Goal: Task Accomplishment & Management: Manage account settings

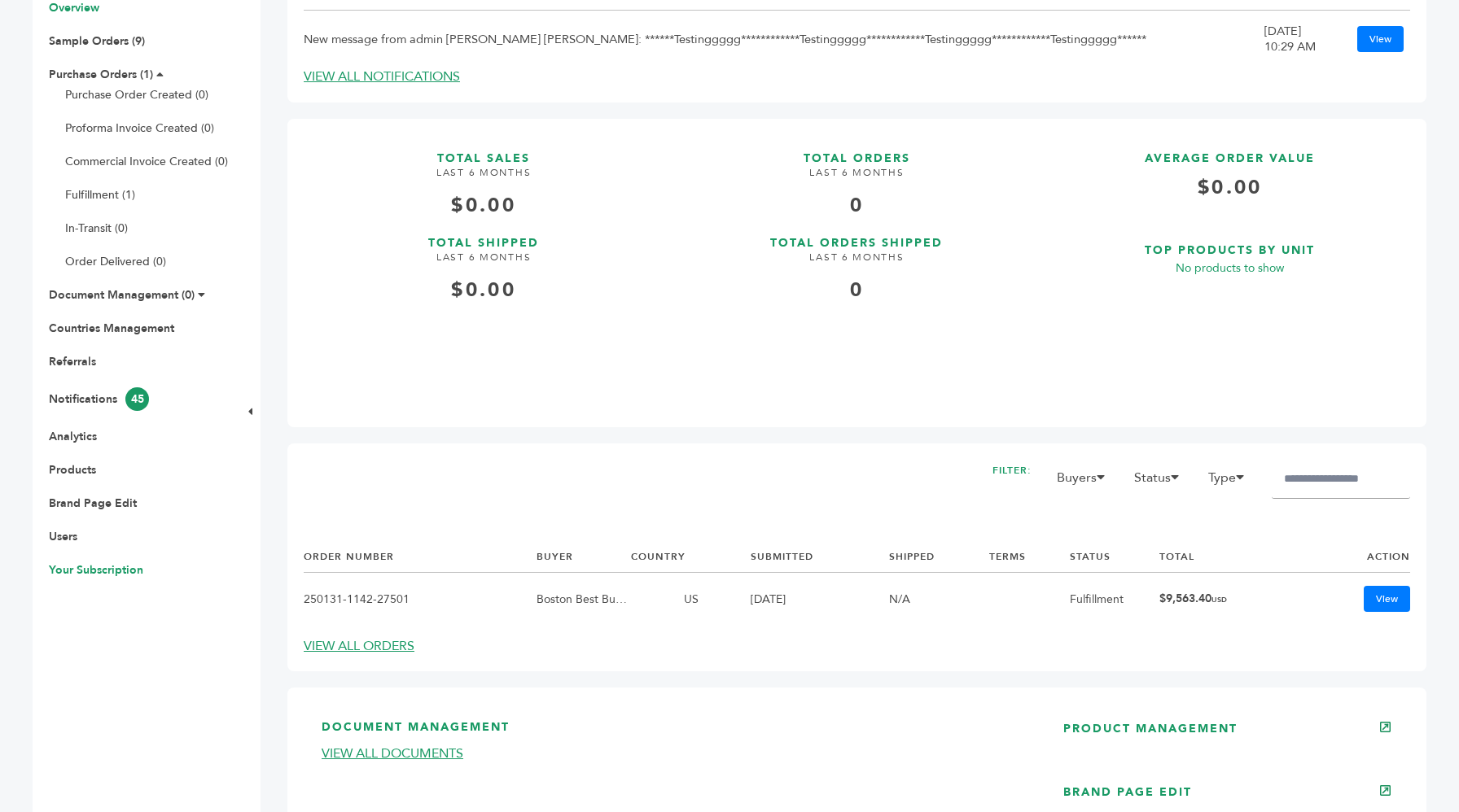
click at [129, 563] on link "Your Subscription" at bounding box center [97, 571] width 95 height 15
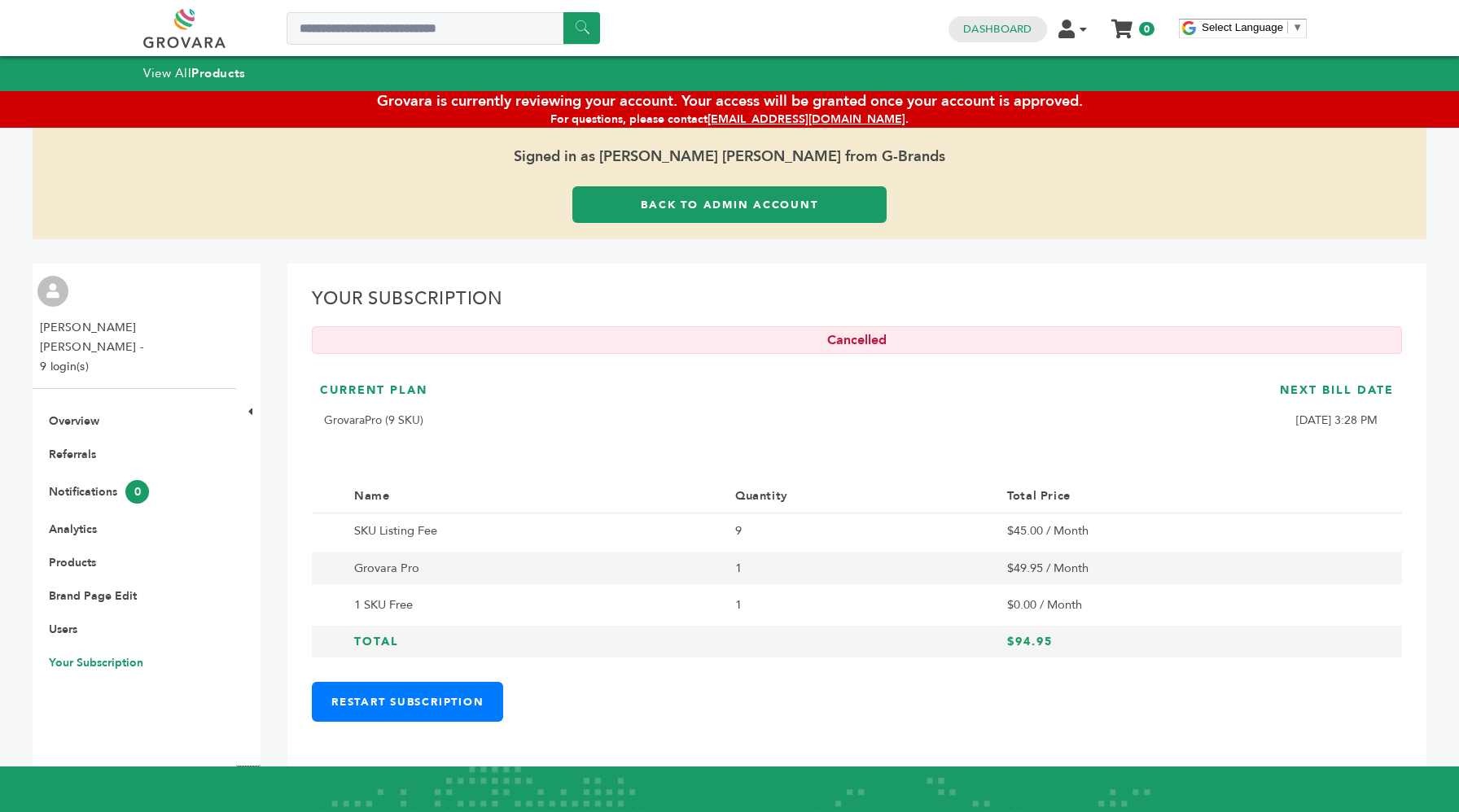
scroll to position [161, 0]
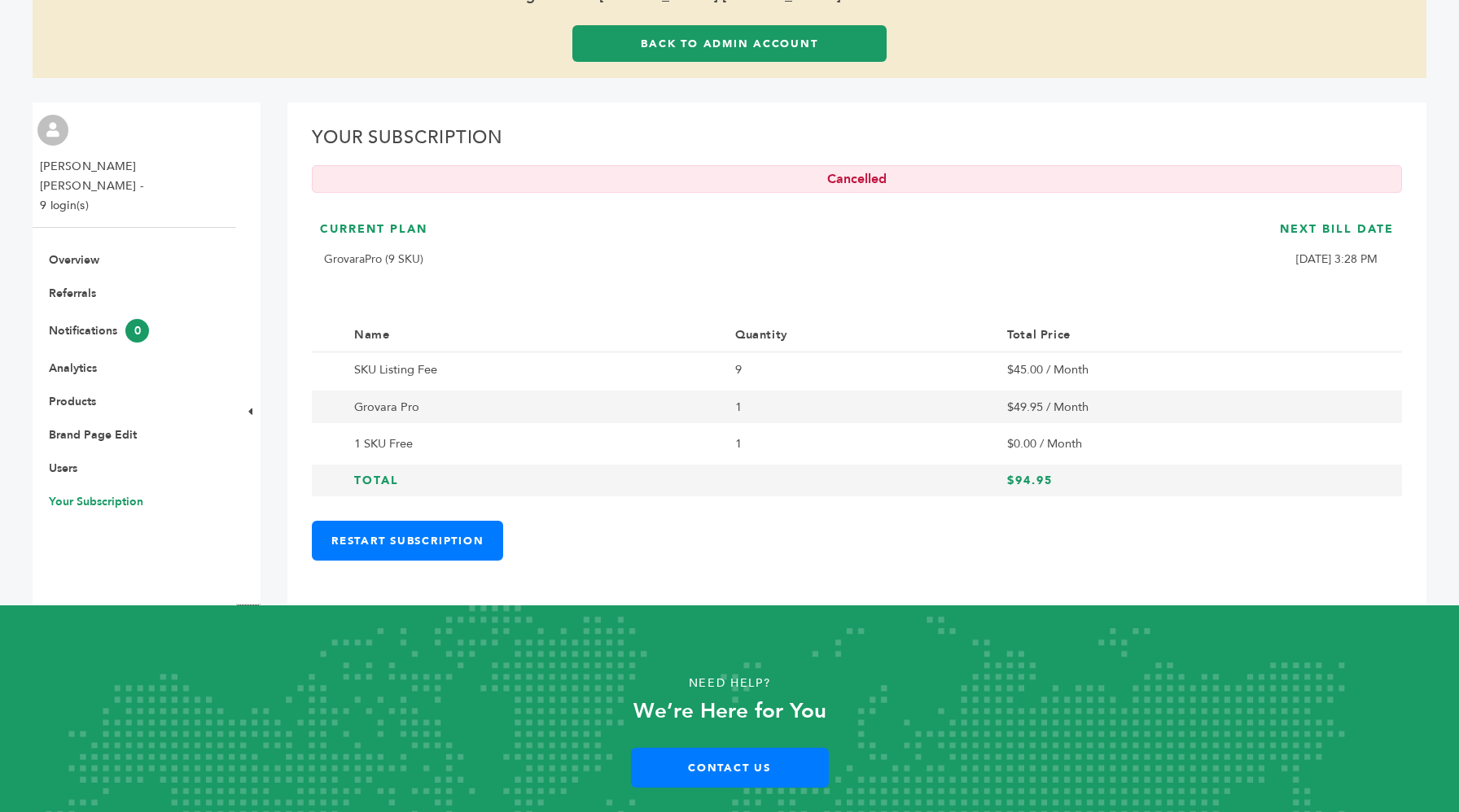
drag, startPoint x: 725, startPoint y: 372, endPoint x: 1060, endPoint y: 484, distance: 353.2
click at [1060, 484] on tbody "SKU Listing Fee 9 $45.00 / Month Grovara Pro 1 $49.95 / Month 1 SKU Free 1 $0.0…" at bounding box center [856, 426] width 1090 height 147
click at [1060, 484] on h3 "$94.95" at bounding box center [1183, 481] width 352 height 16
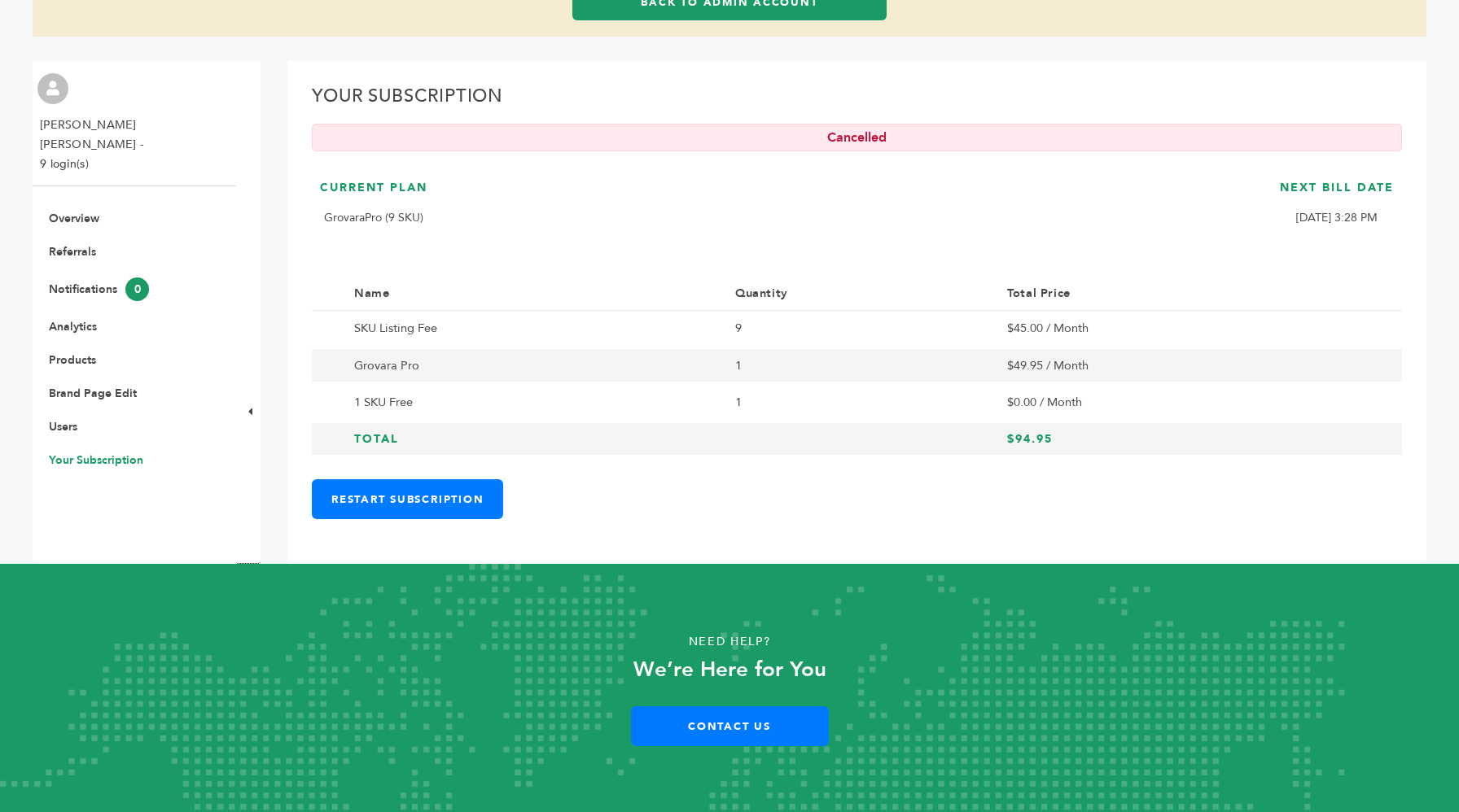
drag, startPoint x: 730, startPoint y: 315, endPoint x: 1045, endPoint y: 442, distance: 339.6
click at [1045, 442] on tbody "SKU Listing Fee 9 $45.00 / Month Grovara Pro 1 $49.95 / Month 1 SKU Free 1 $0.0…" at bounding box center [856, 384] width 1090 height 147
click at [1045, 442] on h3 "$94.95" at bounding box center [1183, 439] width 352 height 16
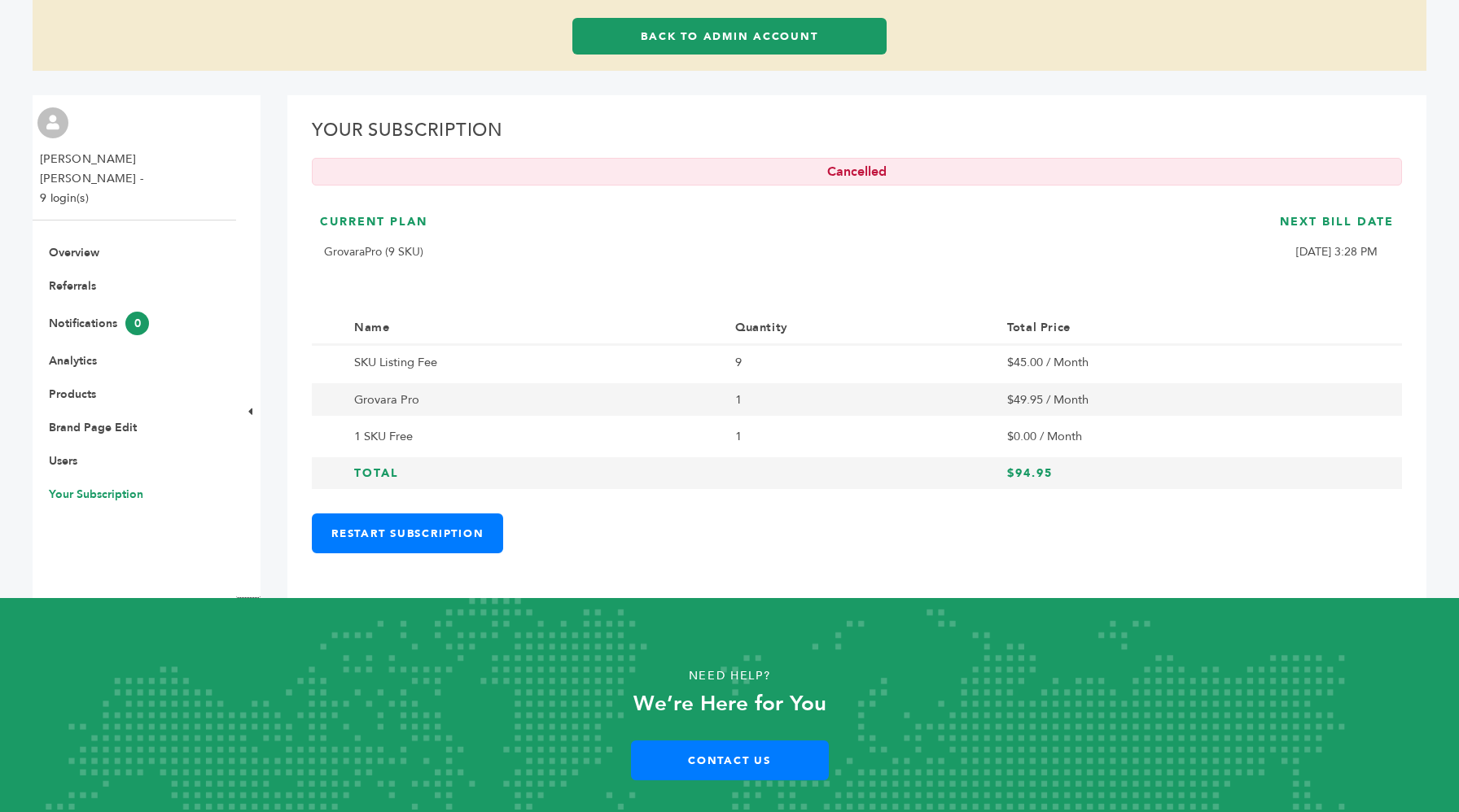
scroll to position [0, 0]
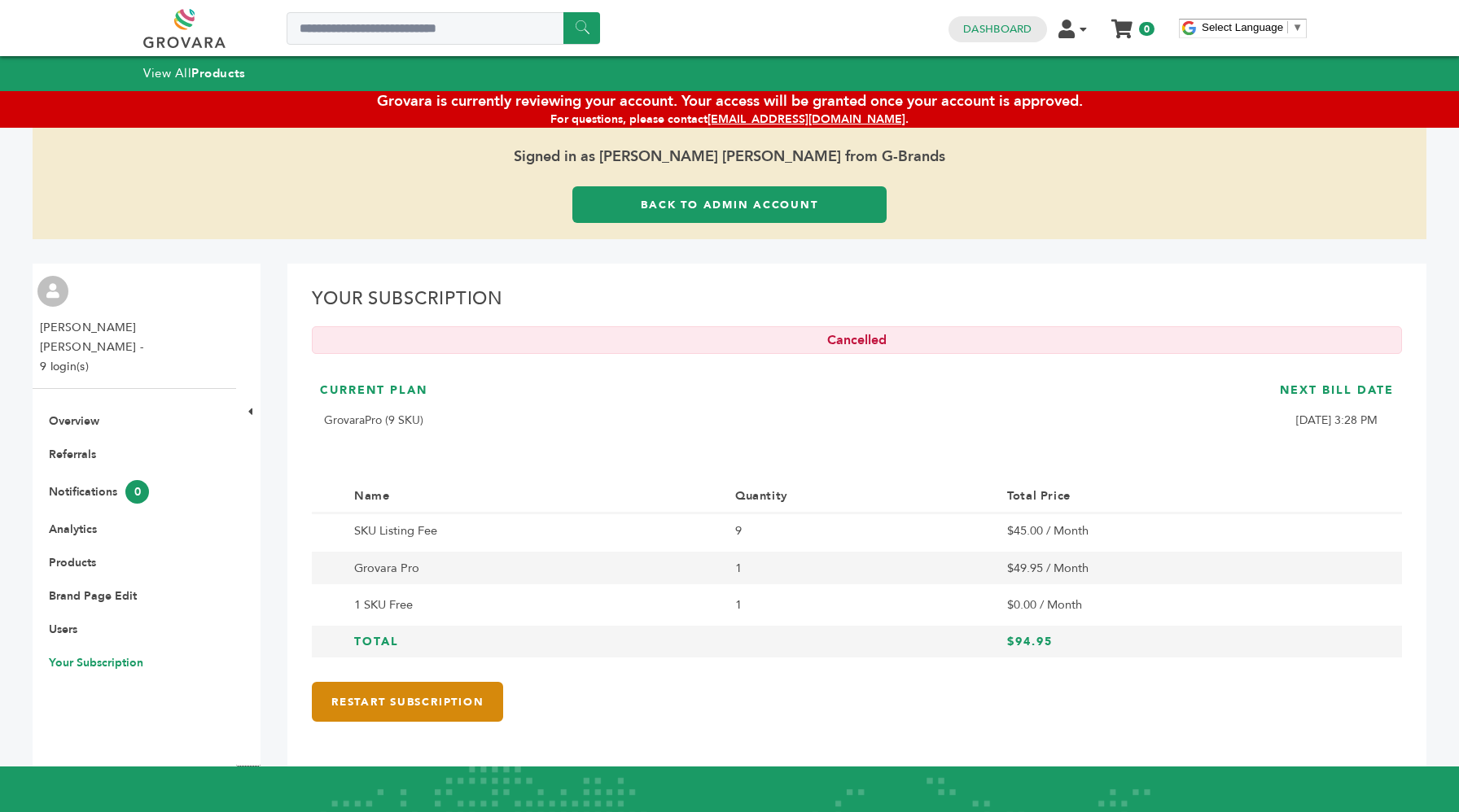
click at [372, 710] on link "Restart Subscription" at bounding box center [407, 701] width 191 height 40
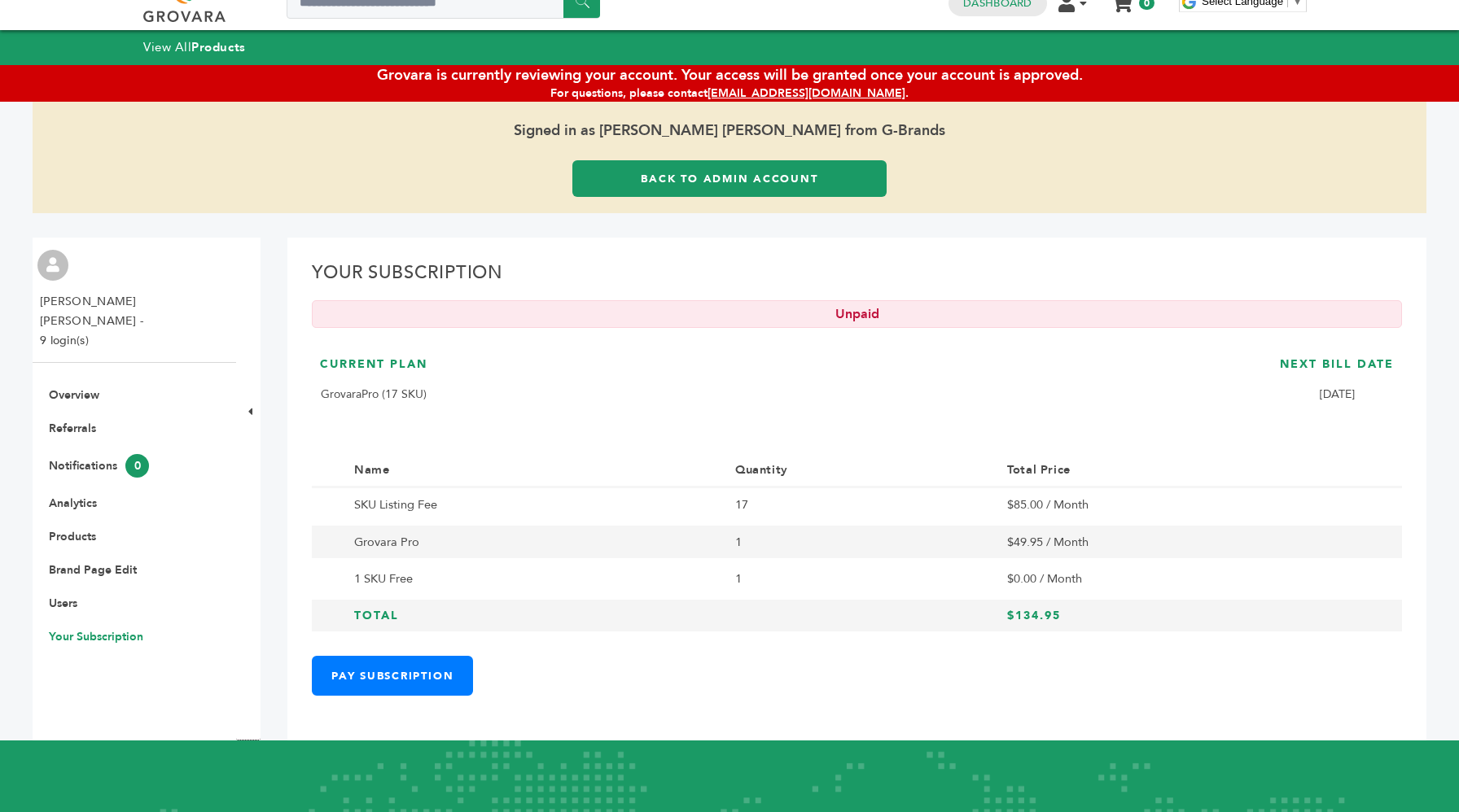
scroll to position [24, 0]
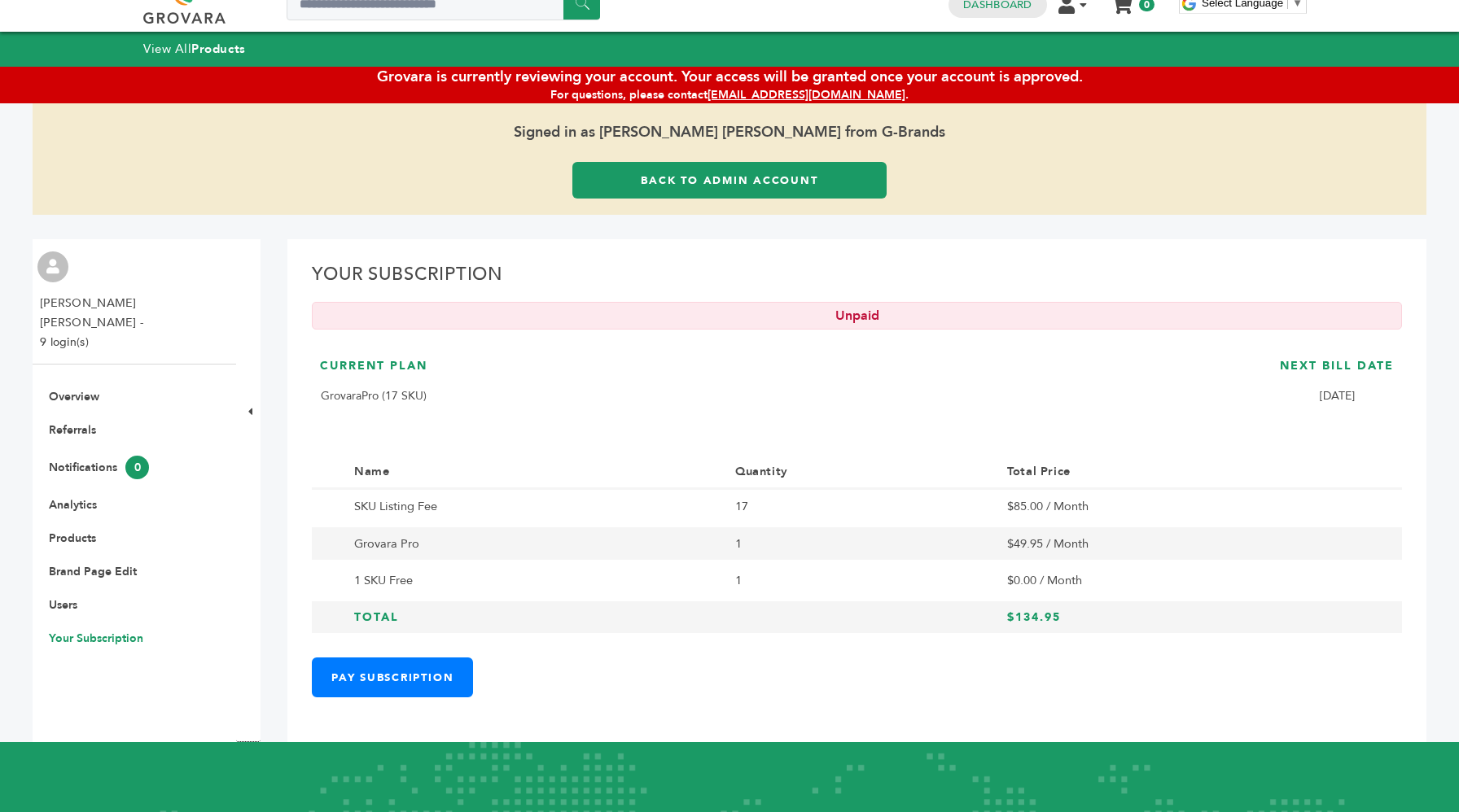
drag, startPoint x: 940, startPoint y: 367, endPoint x: 936, endPoint y: 597, distance: 230.0
click at [936, 597] on div "Your Subscription Unpaid Current Plan GrovaraPro (17 SKU) Next Bill Date [DATE]…" at bounding box center [856, 491] width 1138 height 504
click at [936, 597] on td "1" at bounding box center [859, 581] width 272 height 37
drag, startPoint x: 936, startPoint y: 597, endPoint x: 920, endPoint y: 371, distance: 226.6
click at [920, 371] on div "Your Subscription Unpaid Current Plan GrovaraPro (17 SKU) Next Bill Date [DATE]…" at bounding box center [856, 491] width 1138 height 504
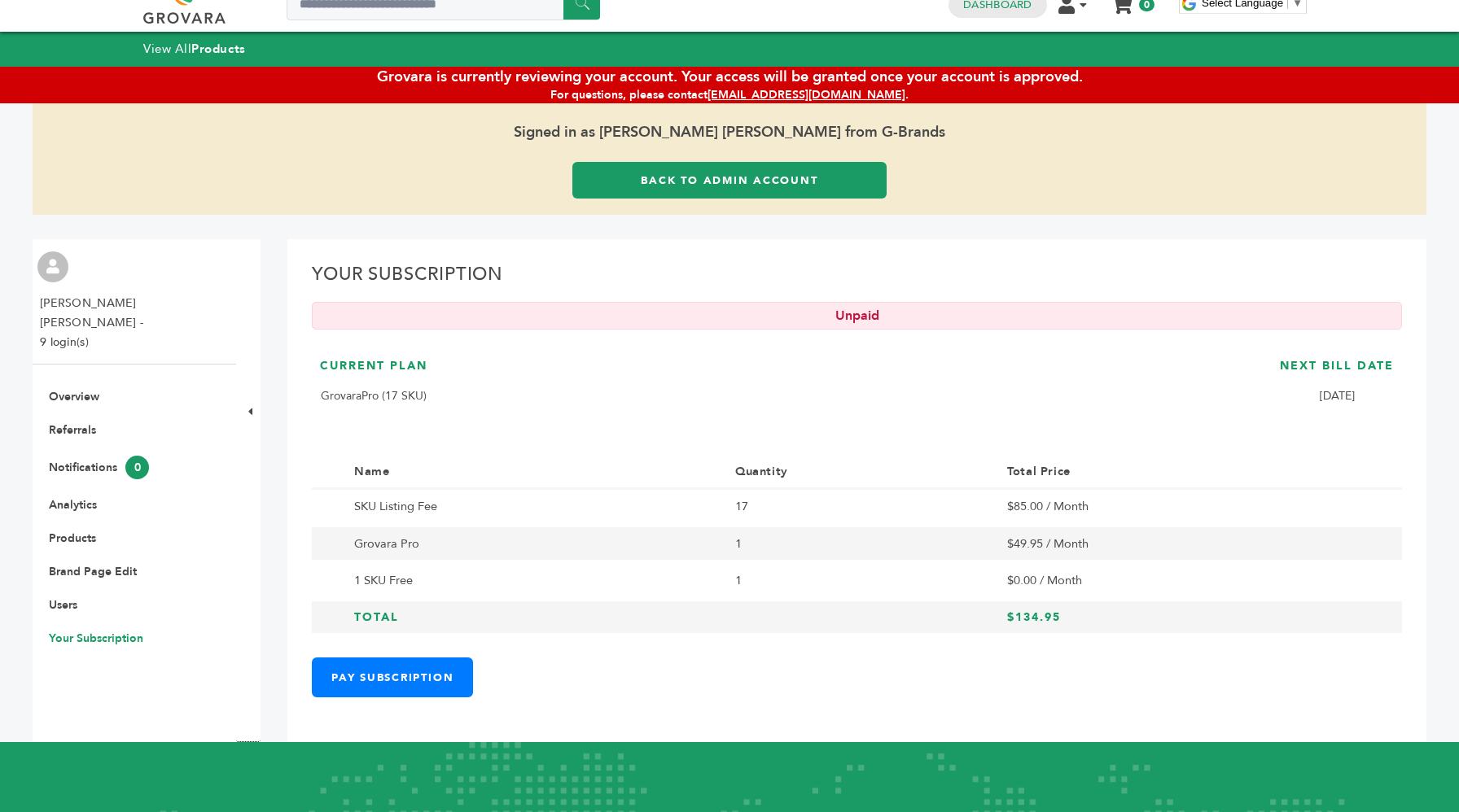
click at [917, 434] on div "Current Plan GrovaraPro (17 SKU) Next Bill Date [DATE]" at bounding box center [856, 392] width 1090 height 85
drag, startPoint x: 917, startPoint y: 434, endPoint x: 1102, endPoint y: 657, distance: 289.7
click at [1102, 657] on div "Your Subscription Unpaid Current Plan GrovaraPro (17 SKU) Next Bill Date Today …" at bounding box center [856, 491] width 1138 height 504
drag, startPoint x: 1102, startPoint y: 657, endPoint x: 1101, endPoint y: 391, distance: 266.0
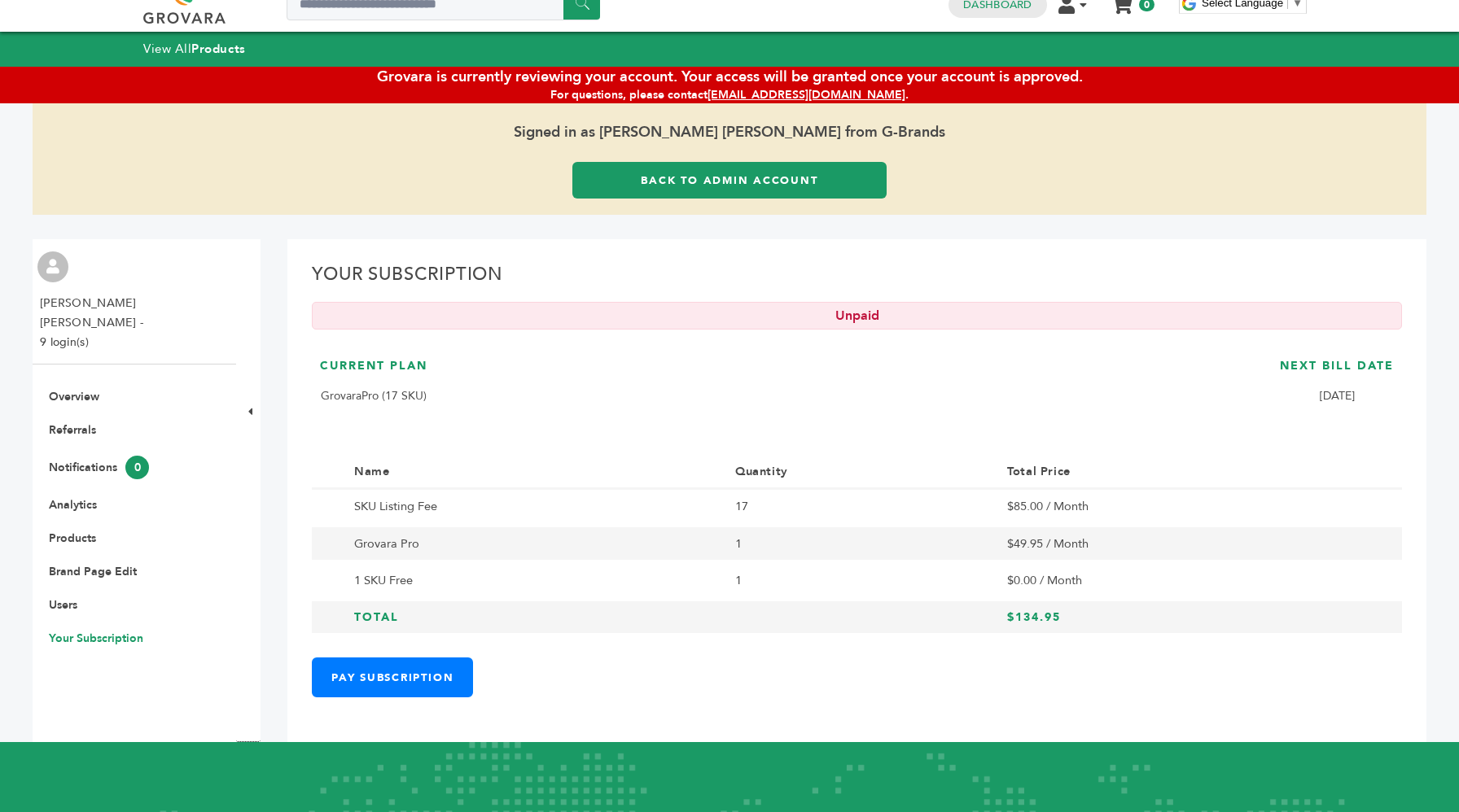
click at [1101, 391] on div "Your Subscription Unpaid Current Plan GrovaraPro (17 SKU) Next Bill Date Today …" at bounding box center [856, 491] width 1138 height 504
click at [1101, 391] on div "Current Plan GrovaraPro (17 SKU) Next Bill Date Today" at bounding box center [856, 392] width 1090 height 85
click at [384, 611] on h3 "Total" at bounding box center [533, 617] width 358 height 16
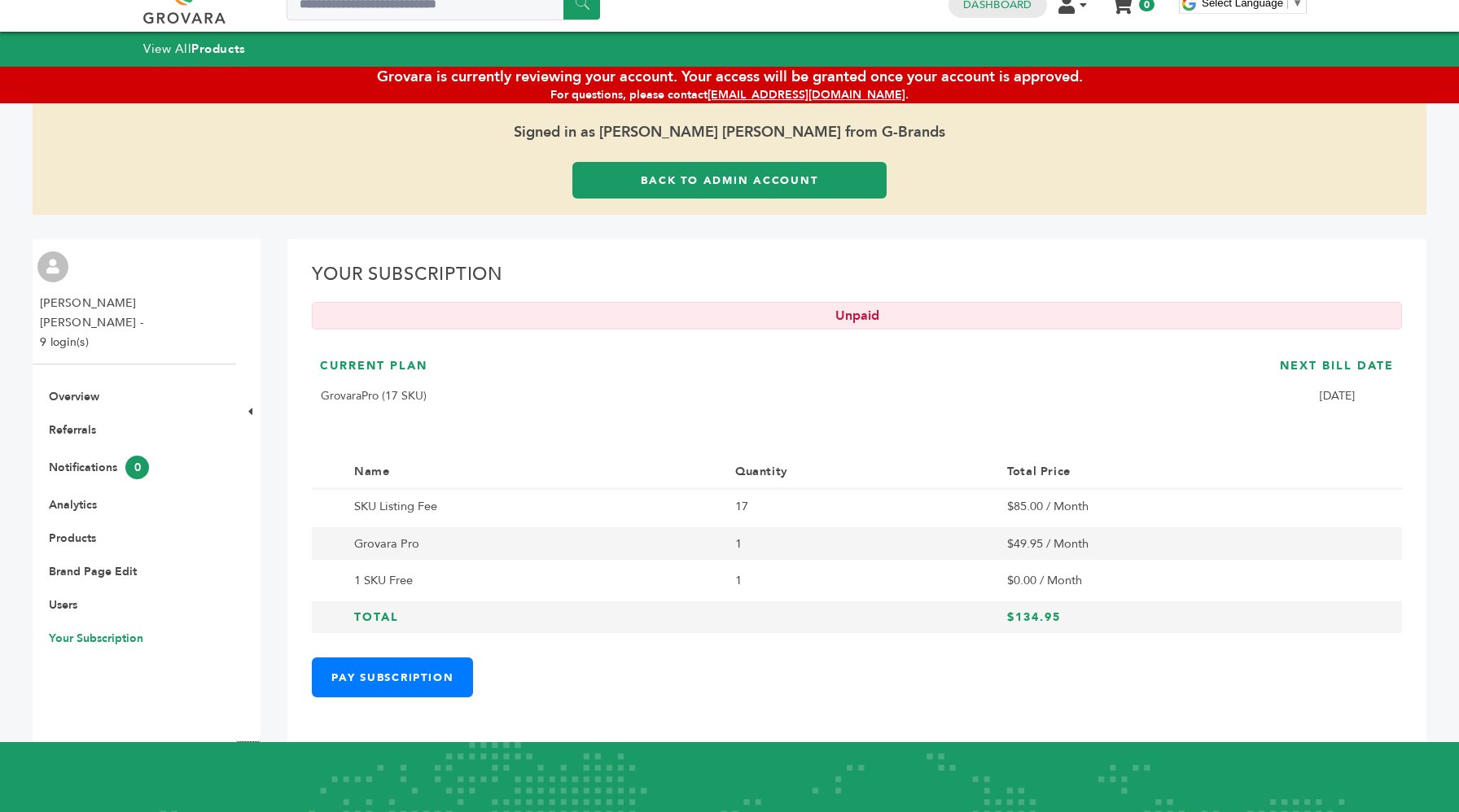
click at [457, 614] on h3 "Total" at bounding box center [533, 617] width 358 height 16
click at [407, 663] on link "Pay Subscription" at bounding box center [392, 677] width 161 height 40
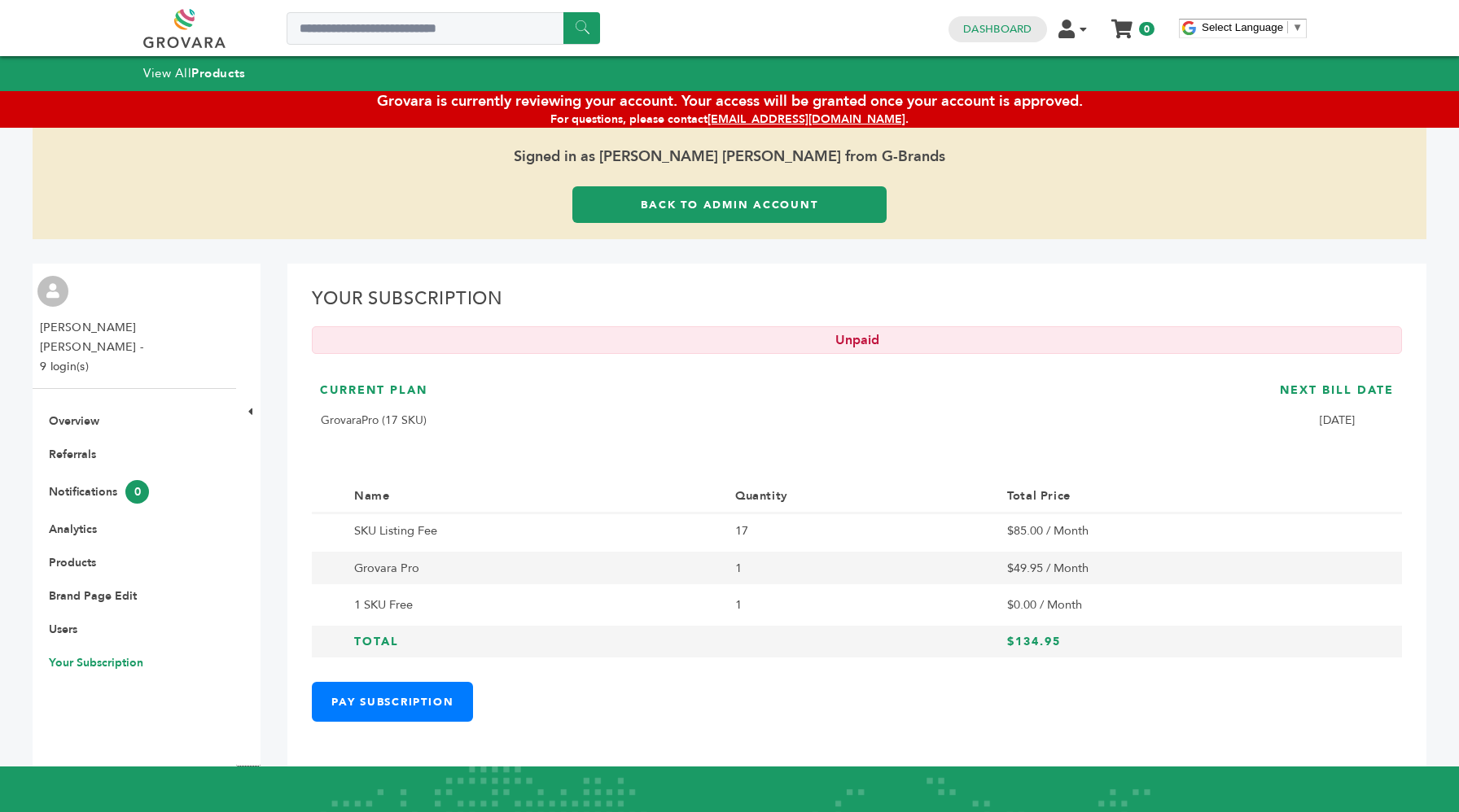
click at [697, 199] on link "Back to Admin Account" at bounding box center [729, 205] width 314 height 37
